Goal: Information Seeking & Learning: Learn about a topic

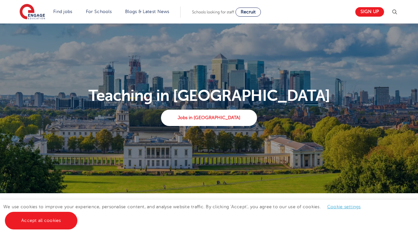
click at [210, 119] on link "Jobs in London" at bounding box center [209, 118] width 96 height 16
click at [397, 12] on img at bounding box center [395, 12] width 8 height 8
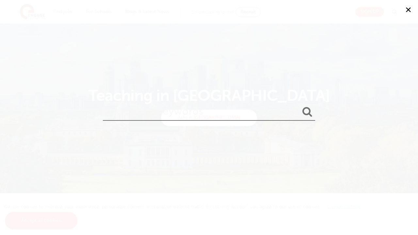
click at [205, 113] on input "search" at bounding box center [209, 110] width 212 height 21
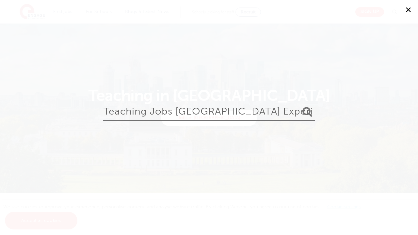
type input "teaching jobs London experience"
click at [299, 106] on button "submit" at bounding box center [307, 112] width 16 height 12
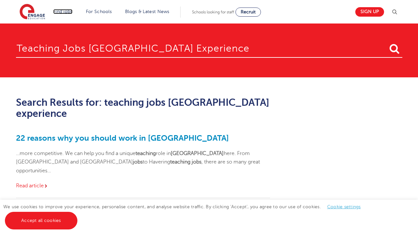
click at [64, 11] on link "Find jobs" at bounding box center [62, 11] width 19 height 5
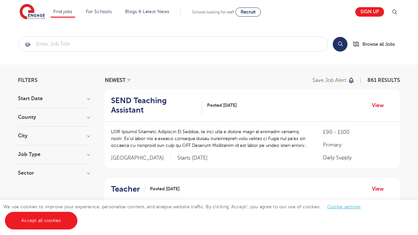
click at [0, 0] on link "Teaching jobs in [GEOGRAPHIC_DATA]" at bounding box center [0, 0] width 0 height 0
